Goal: Check status: Check status

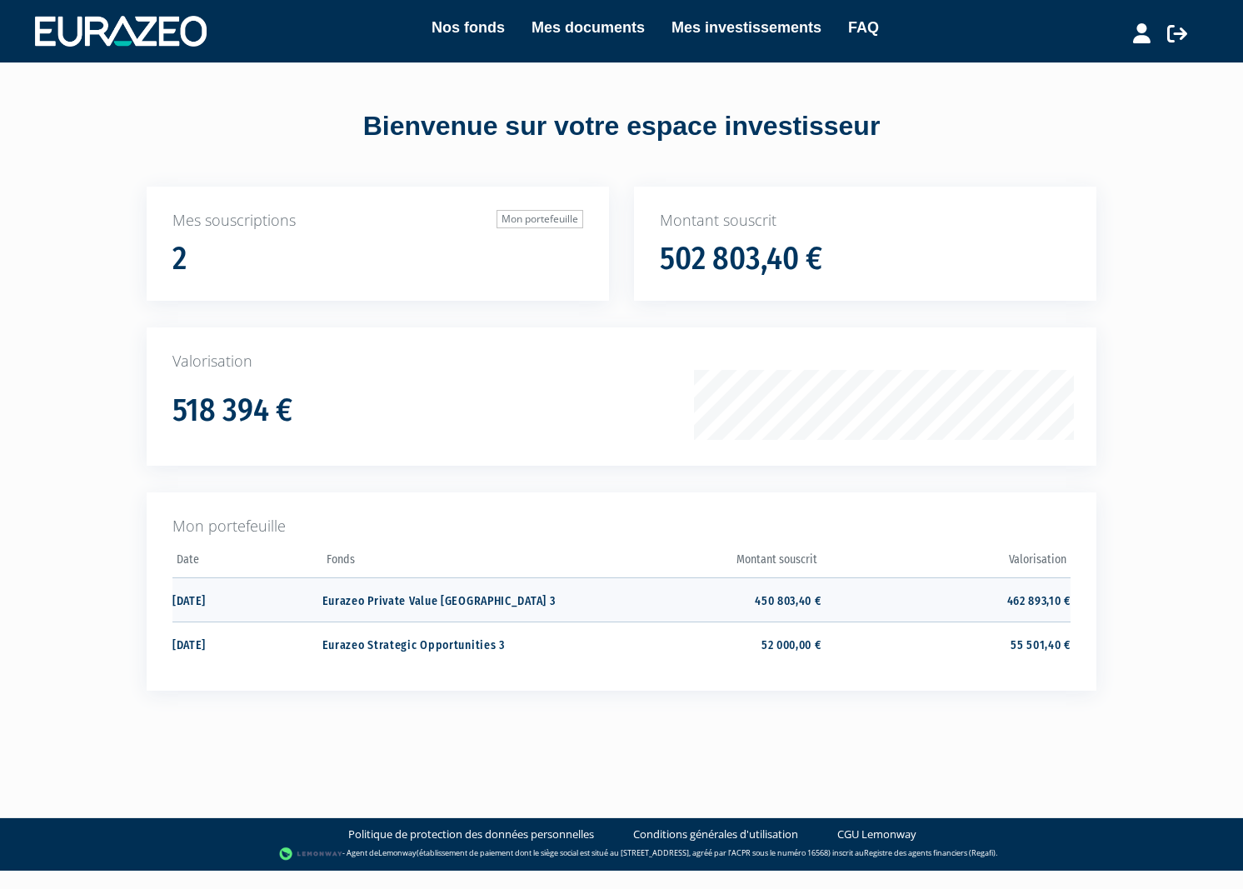
click at [422, 605] on td "Eurazeo Private Value [GEOGRAPHIC_DATA] 3" at bounding box center [446, 599] width 249 height 44
click at [202, 607] on td "[DATE]" at bounding box center [247, 599] width 150 height 44
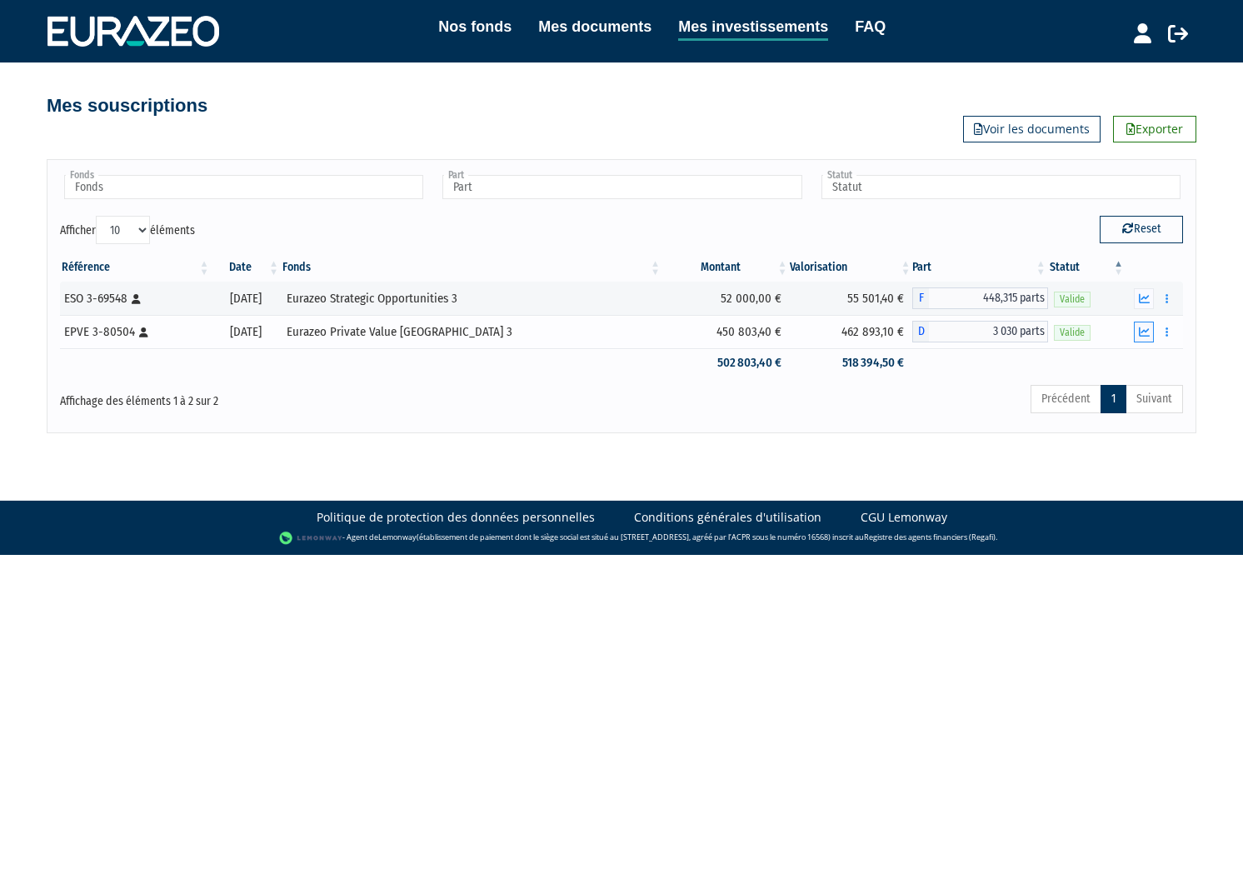
click at [1142, 331] on icon "button" at bounding box center [1144, 332] width 11 height 11
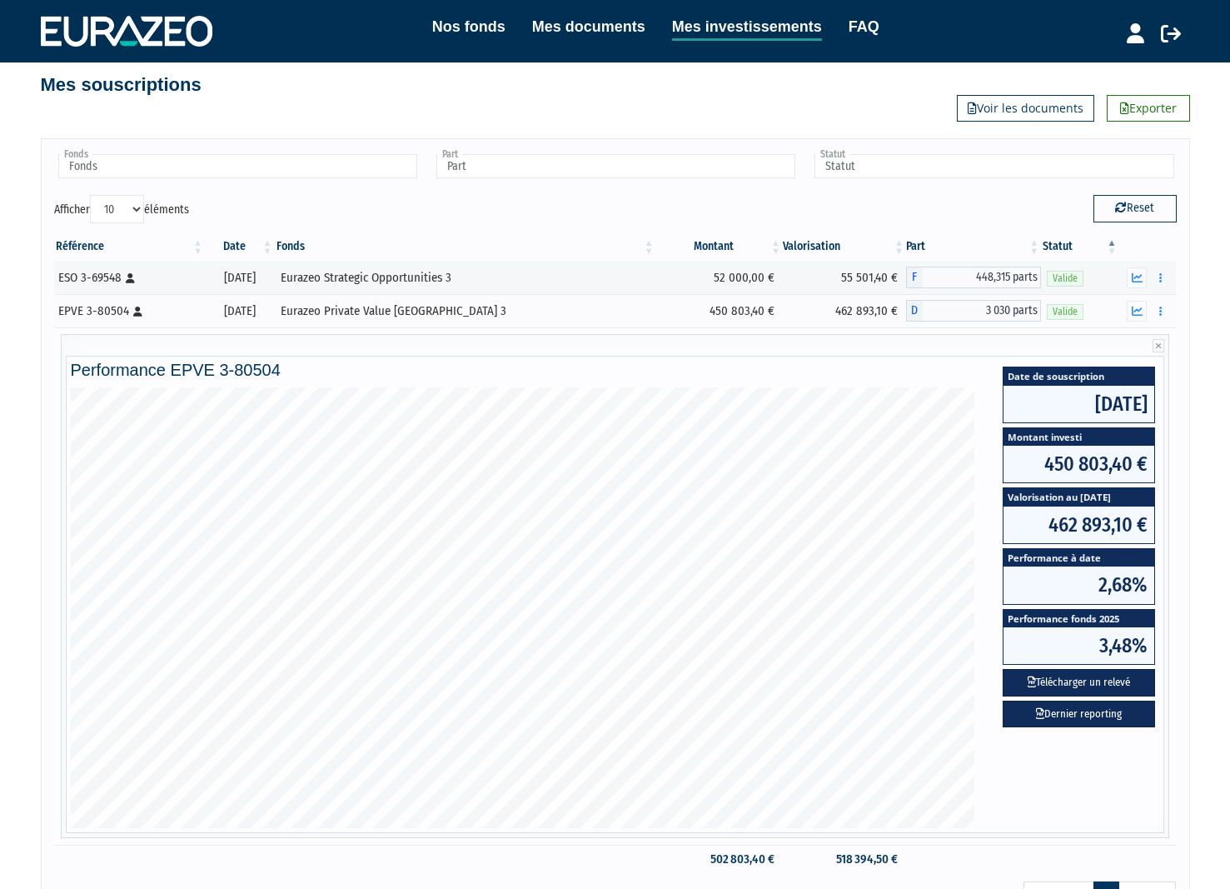
scroll to position [17, 0]
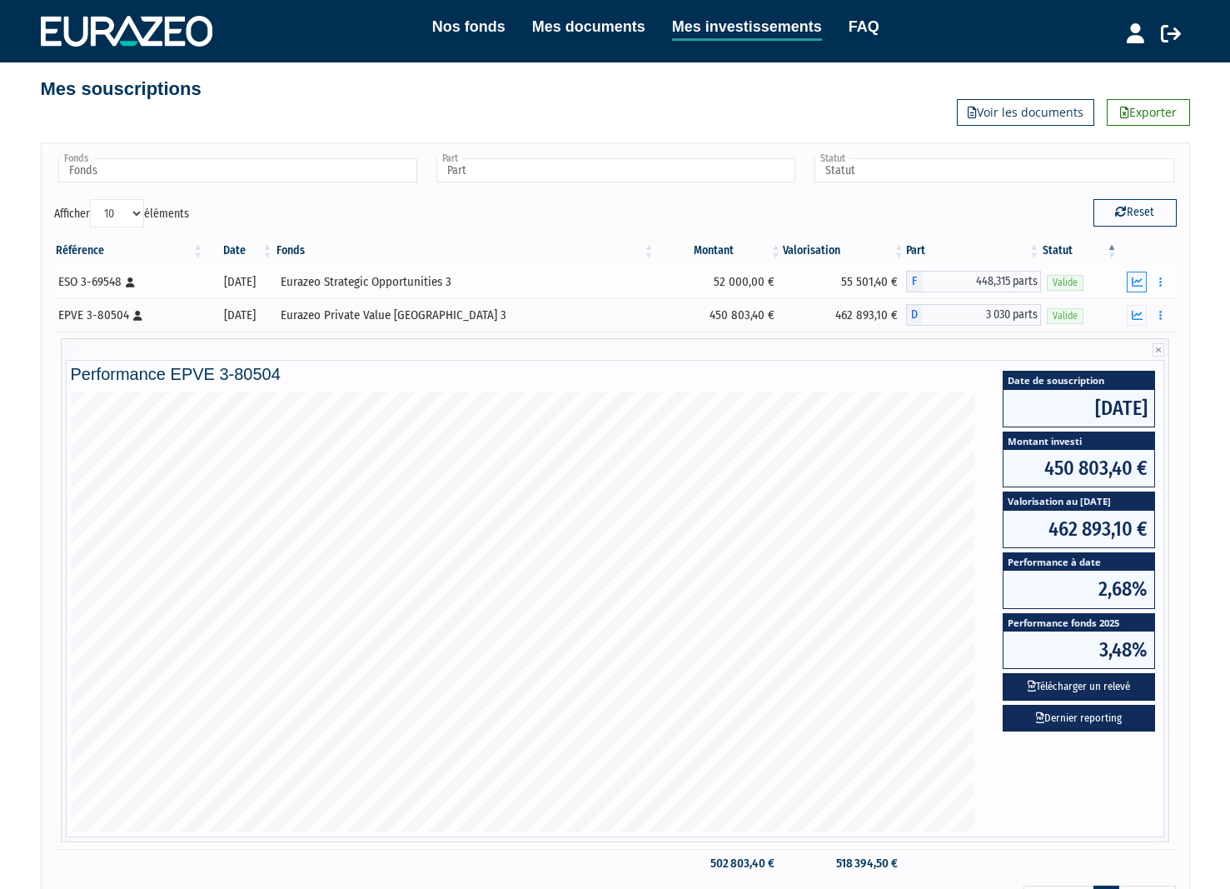
click at [1135, 277] on icon "button" at bounding box center [1137, 282] width 11 height 11
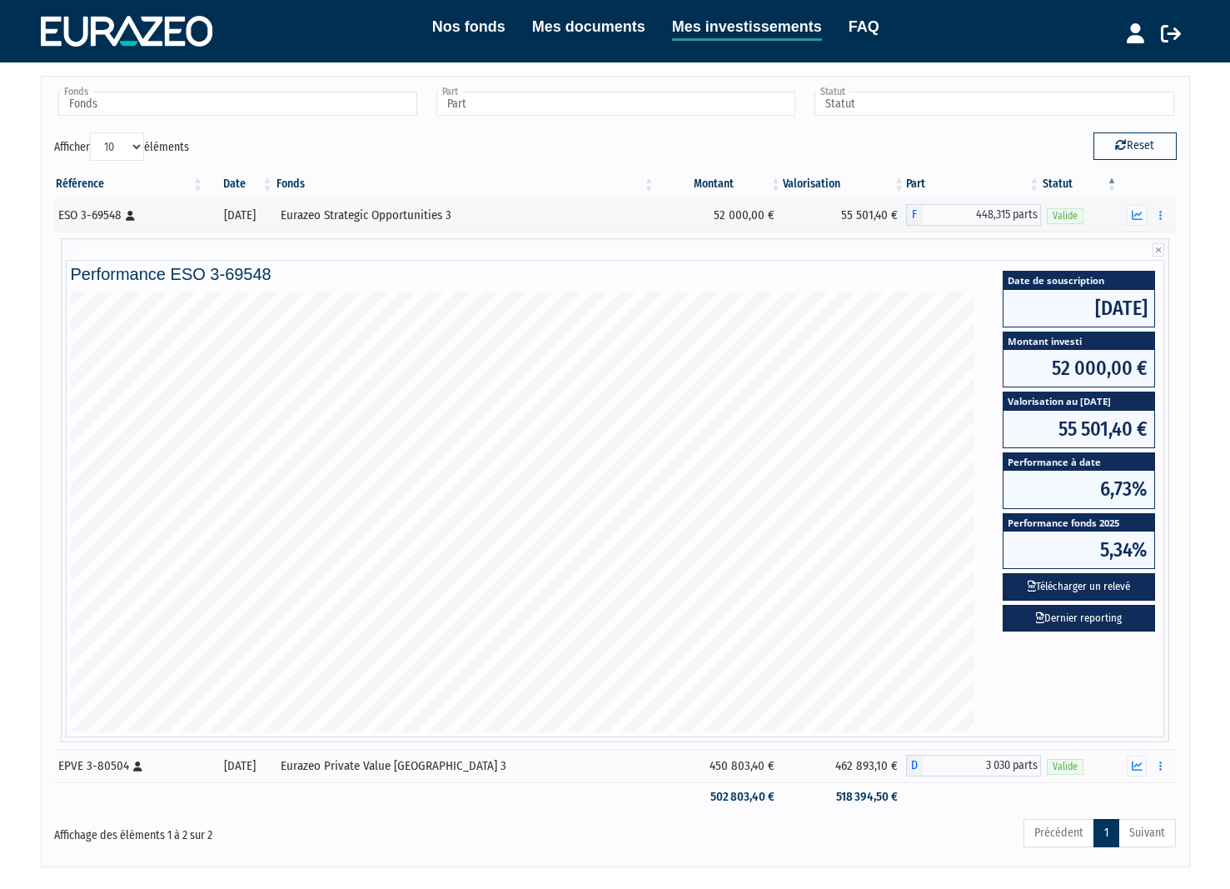
scroll to position [0, 0]
